Goal: Navigation & Orientation: Find specific page/section

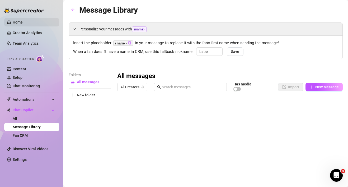
click at [23, 20] on link "Home" at bounding box center [18, 22] width 10 height 4
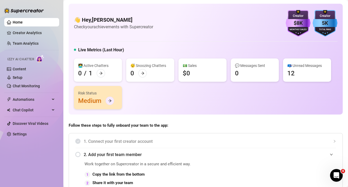
click at [109, 103] on div at bounding box center [110, 100] width 8 height 8
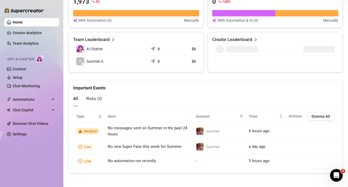
scroll to position [362, 0]
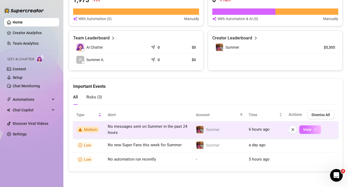
click at [312, 130] on button "View" at bounding box center [310, 129] width 22 height 8
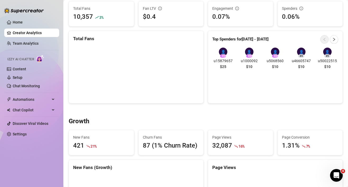
click at [233, 118] on div "Growth" at bounding box center [206, 121] width 274 height 8
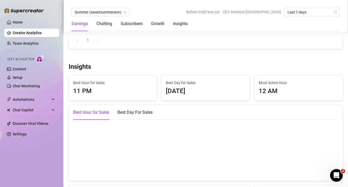
scroll to position [679, 0]
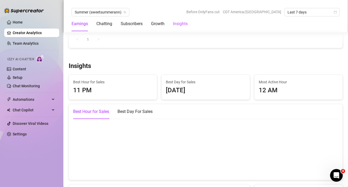
click at [179, 22] on div "Insights" at bounding box center [180, 24] width 15 height 6
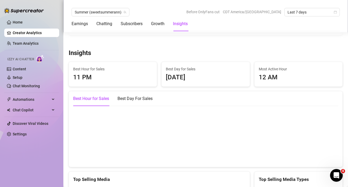
scroll to position [706, 0]
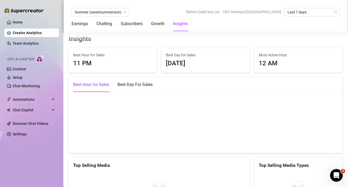
click at [164, 36] on div "Insights" at bounding box center [206, 39] width 274 height 8
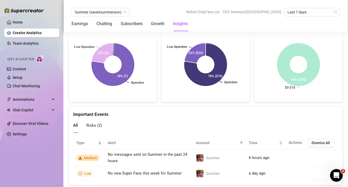
scroll to position [959, 0]
